Goal: Find specific page/section: Find specific page/section

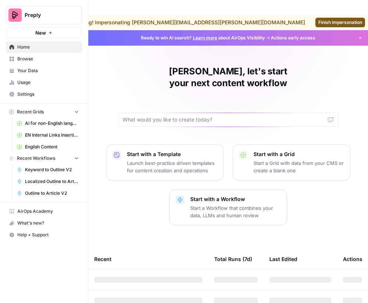
click at [23, 70] on span "Your Data" at bounding box center [47, 70] width 61 height 7
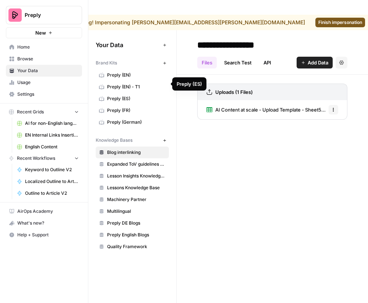
click at [135, 95] on span "Preply (ES)" at bounding box center [136, 98] width 58 height 7
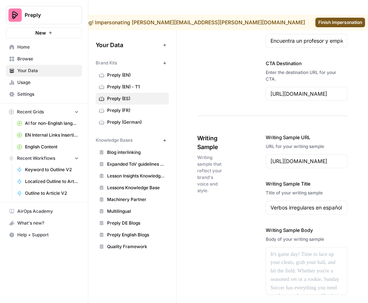
scroll to position [1245, 0]
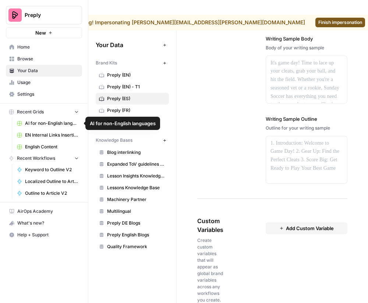
click at [48, 107] on button "Recent Grids" at bounding box center [44, 111] width 76 height 11
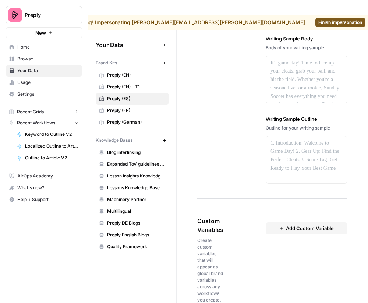
click at [48, 108] on button "Recent Grids" at bounding box center [44, 111] width 76 height 11
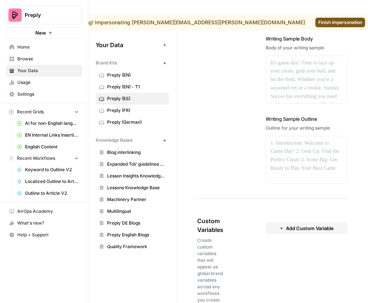
click at [52, 75] on link "Your Data" at bounding box center [44, 71] width 76 height 12
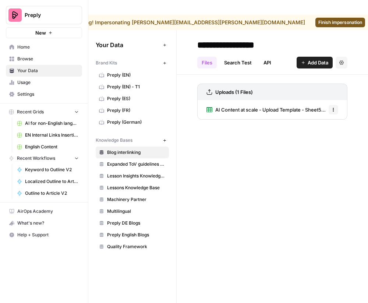
click at [44, 110] on button "Recent Grids" at bounding box center [44, 111] width 76 height 11
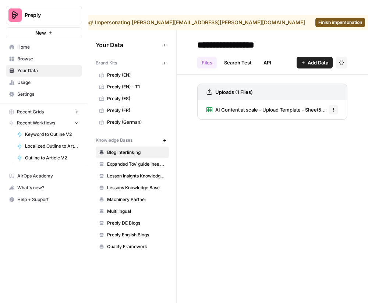
click at [42, 110] on span "Recent Grids" at bounding box center [30, 111] width 27 height 7
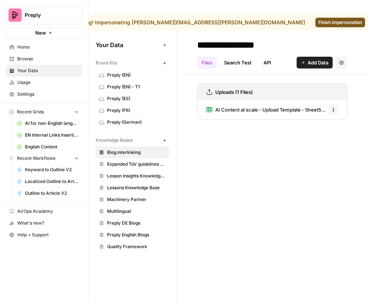
click at [42, 59] on span "Browse" at bounding box center [47, 59] width 61 height 7
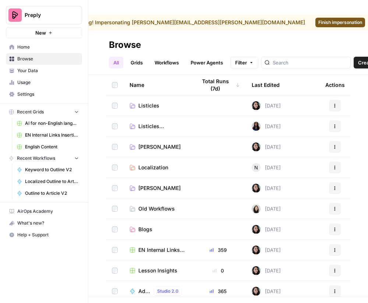
click at [181, 102] on link "Listicles" at bounding box center [156, 105] width 55 height 7
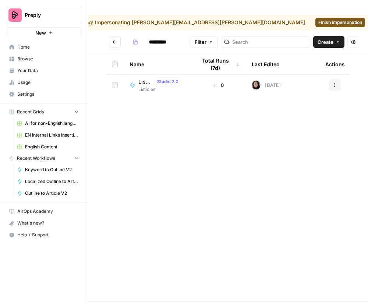
click at [187, 75] on td "Listicle Research Studio 2.0 Listicles" at bounding box center [157, 85] width 67 height 21
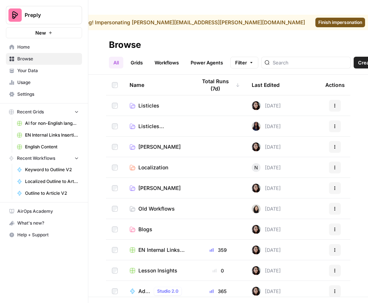
click at [163, 136] on td "[PERSON_NAME]" at bounding box center [157, 146] width 67 height 20
click at [141, 143] on span "[PERSON_NAME]" at bounding box center [159, 146] width 42 height 7
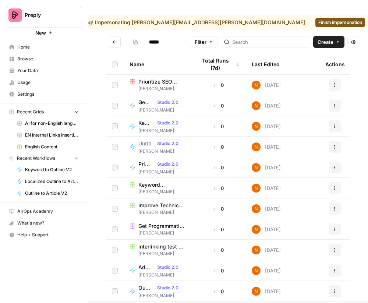
click at [113, 39] on icon "Go back" at bounding box center [114, 41] width 5 height 5
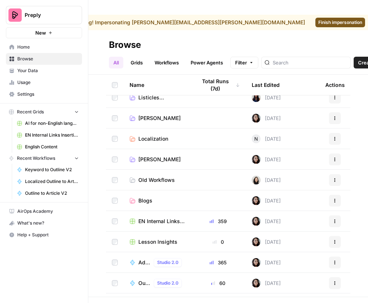
scroll to position [41, 0]
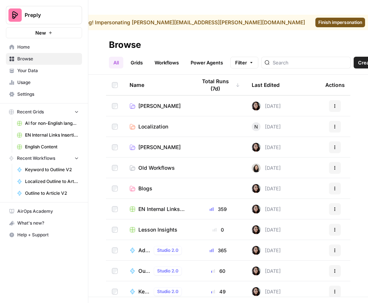
click at [131, 206] on icon at bounding box center [132, 208] width 5 height 5
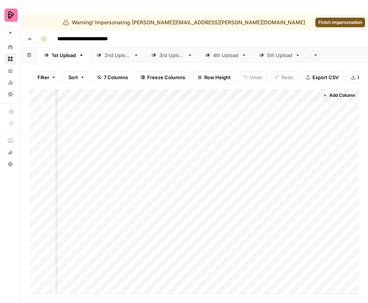
scroll to position [0, 0]
click at [333, 18] on link "Finish impersonation" at bounding box center [340, 23] width 50 height 10
